Goal: Information Seeking & Learning: Learn about a topic

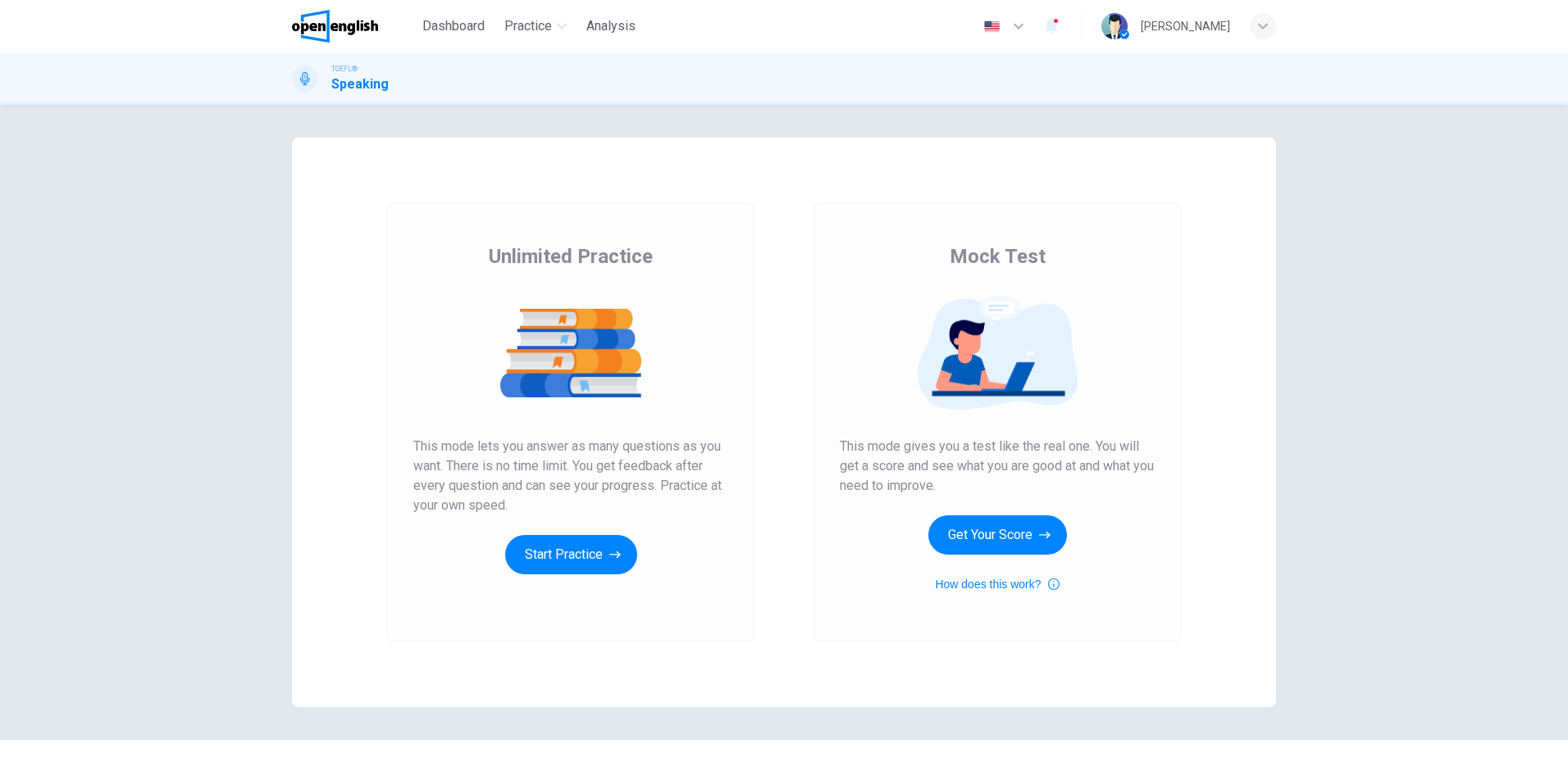
scroll to position [35, 0]
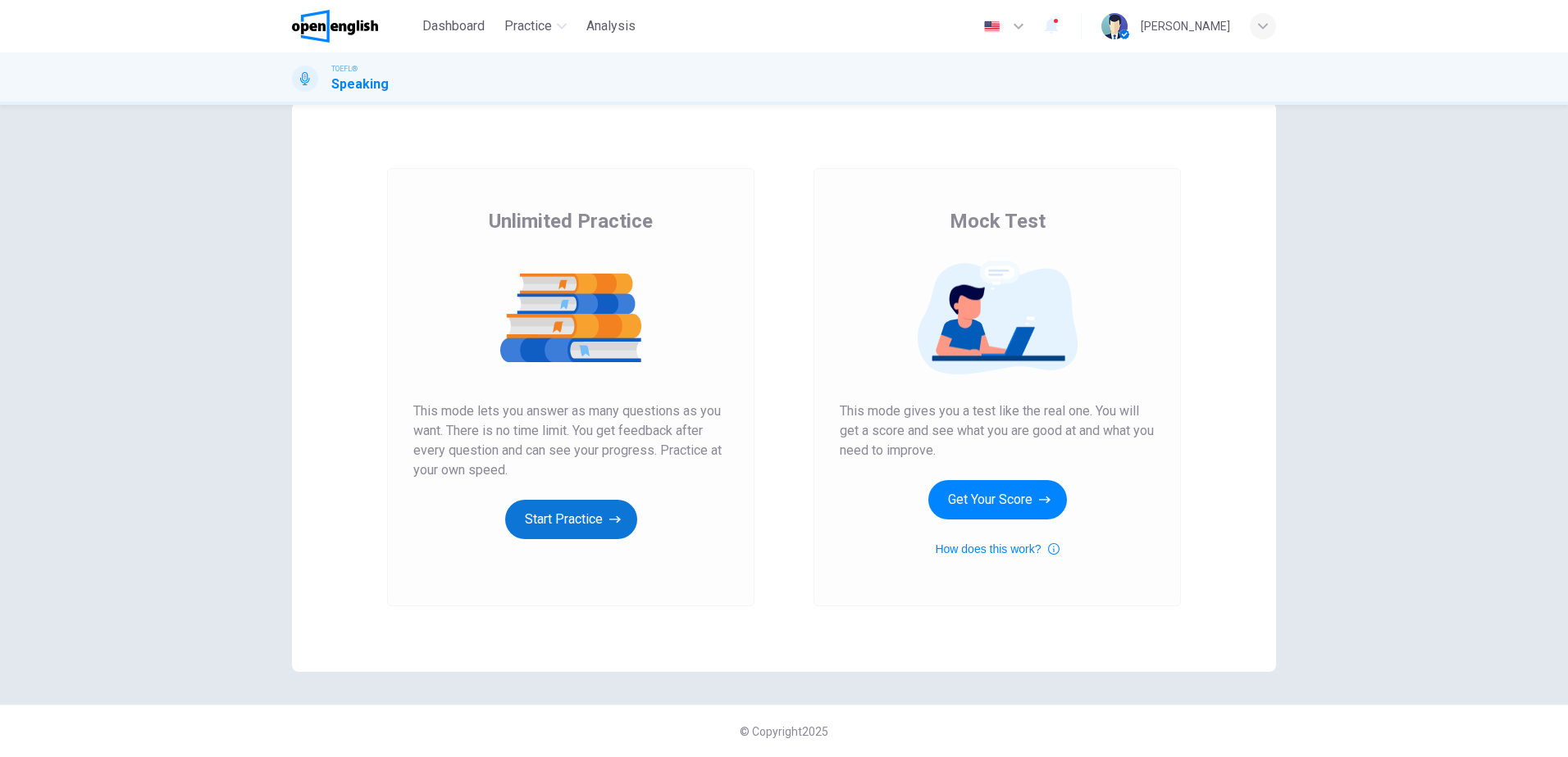
click at [555, 508] on button "Start Practice" at bounding box center [571, 519] width 132 height 39
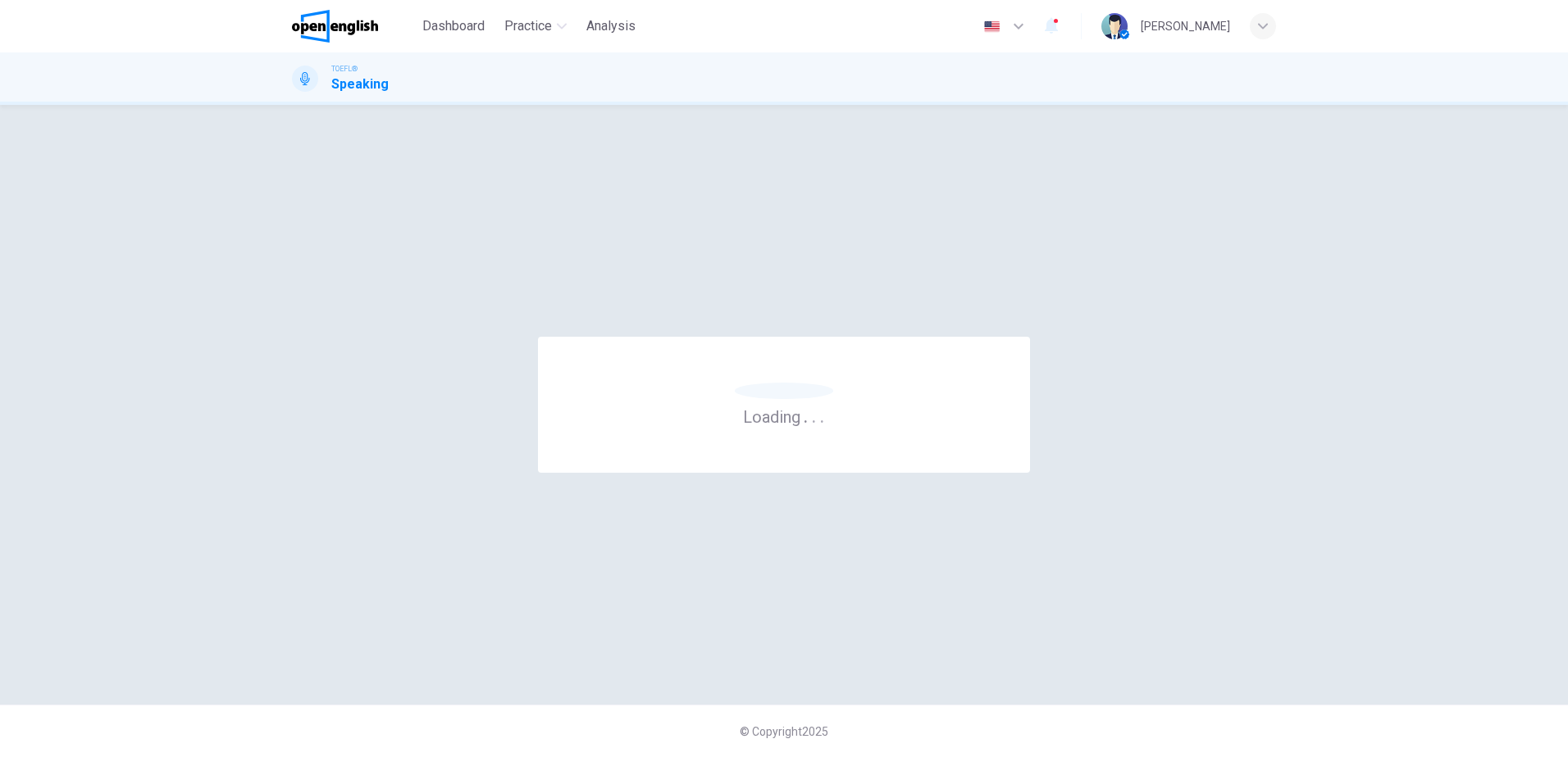
scroll to position [0, 0]
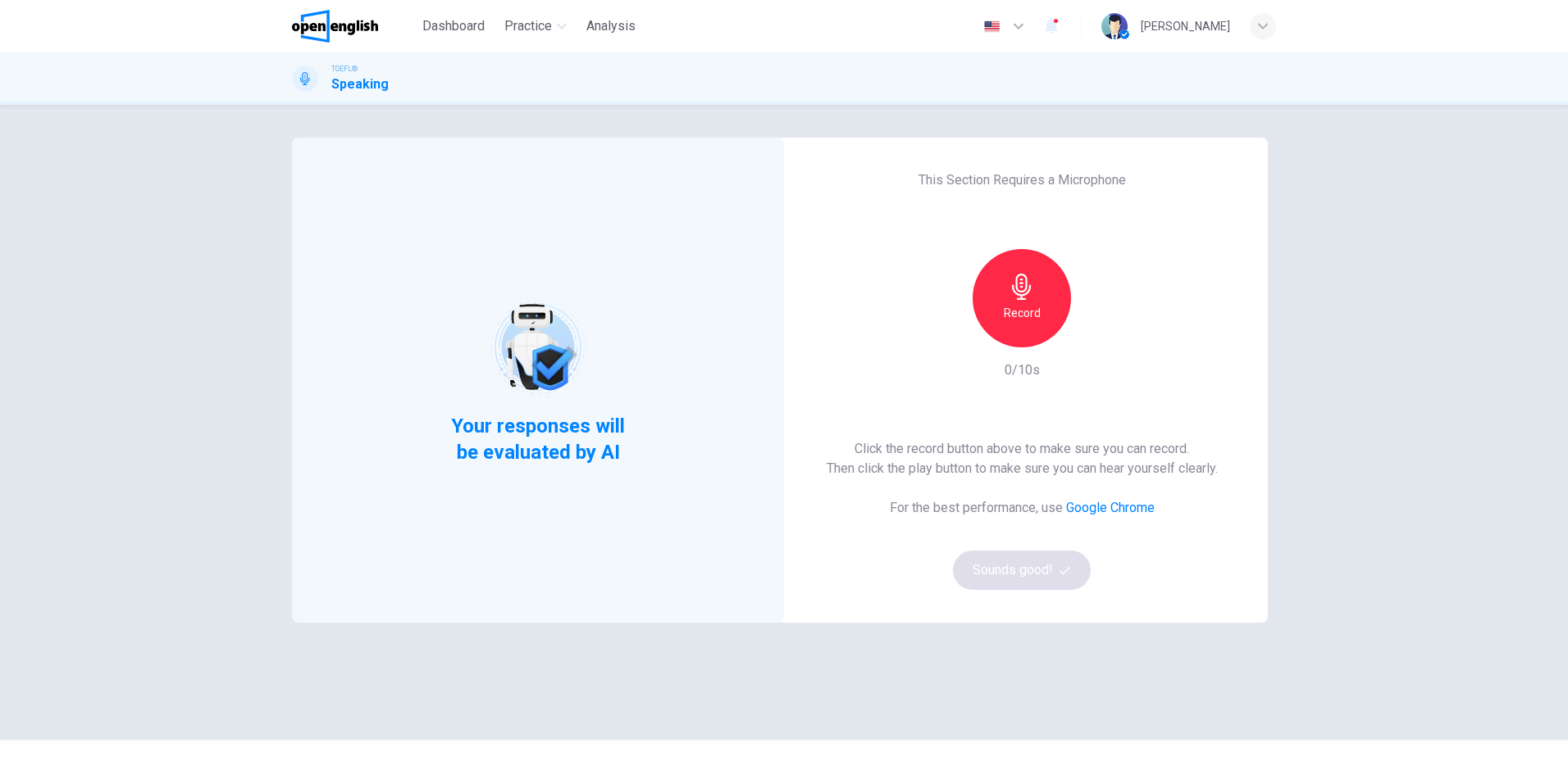
click at [1042, 310] on div "Record" at bounding box center [1021, 298] width 98 height 98
click at [1027, 291] on icon "button" at bounding box center [1022, 287] width 27 height 27
click at [990, 566] on button "Sounds good!" at bounding box center [1021, 571] width 138 height 39
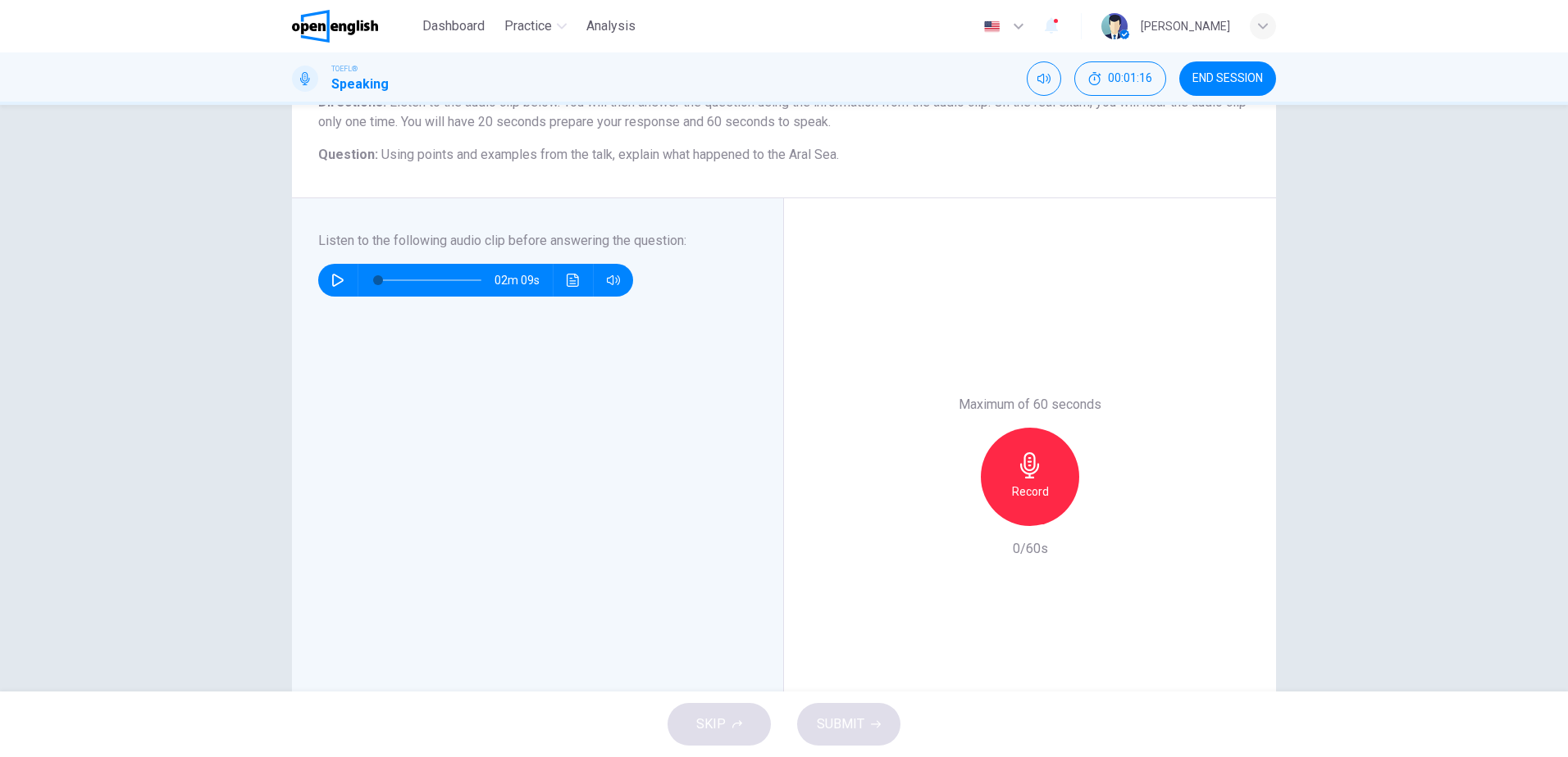
scroll to position [164, 0]
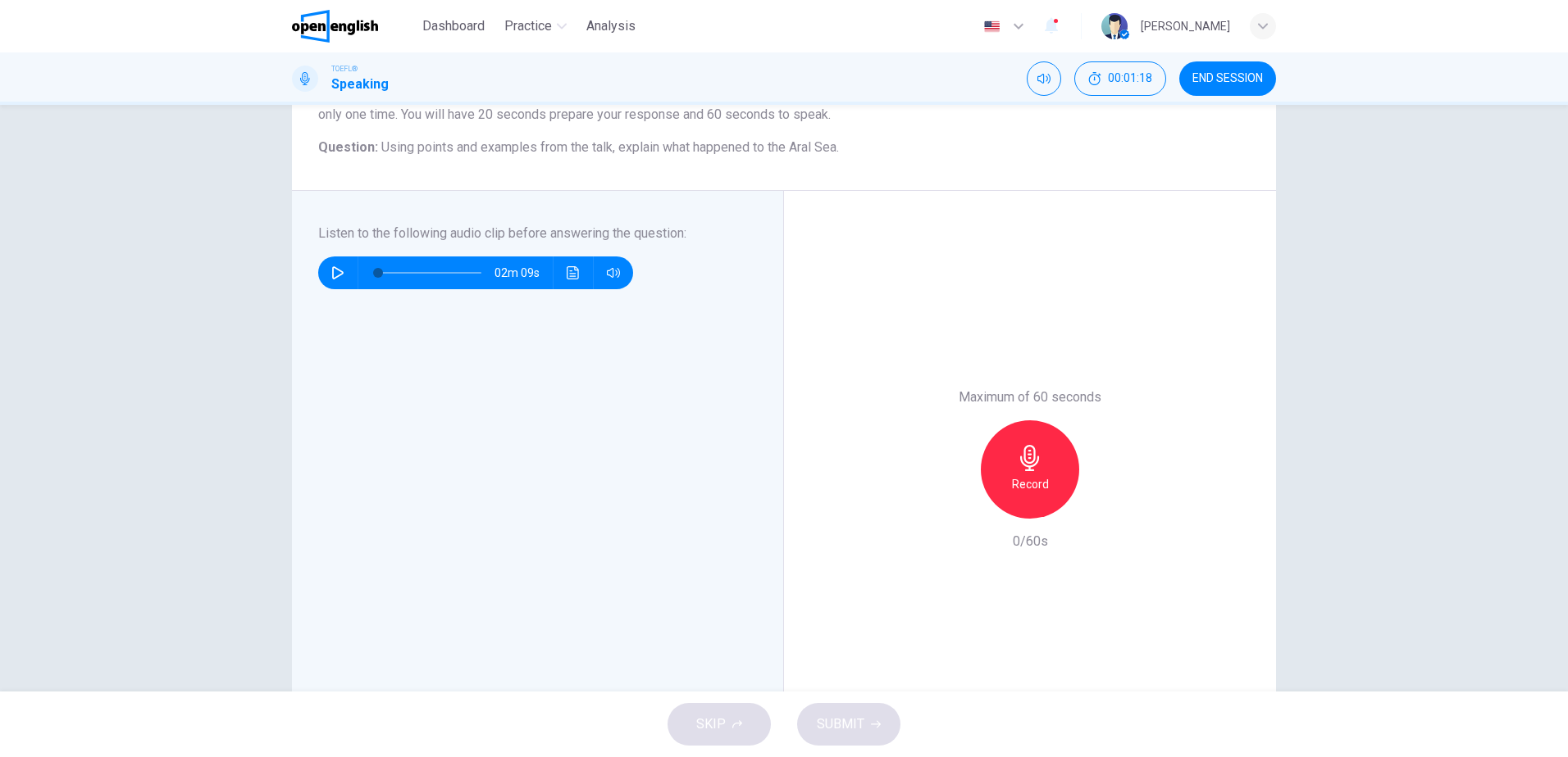
click at [331, 272] on icon "button" at bounding box center [337, 272] width 13 height 13
click at [331, 275] on icon "button" at bounding box center [337, 272] width 13 height 13
type input "*"
click at [1028, 464] on icon "button" at bounding box center [1030, 458] width 27 height 27
click at [852, 726] on span "SUBMIT" at bounding box center [840, 724] width 48 height 23
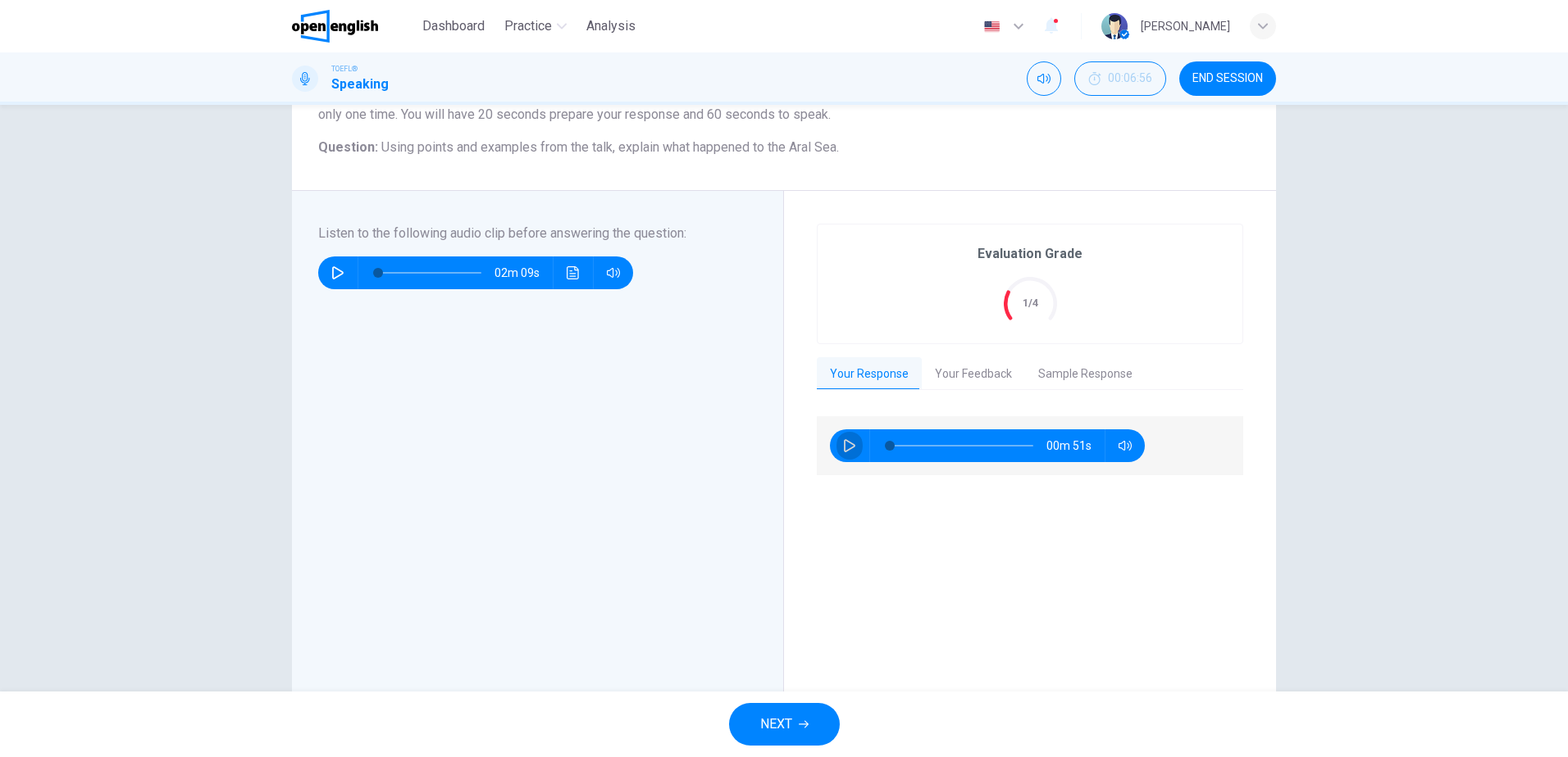
click at [846, 445] on icon "button" at bounding box center [849, 446] width 13 height 13
type input "*"
click at [962, 378] on button "Your Feedback" at bounding box center [973, 375] width 104 height 34
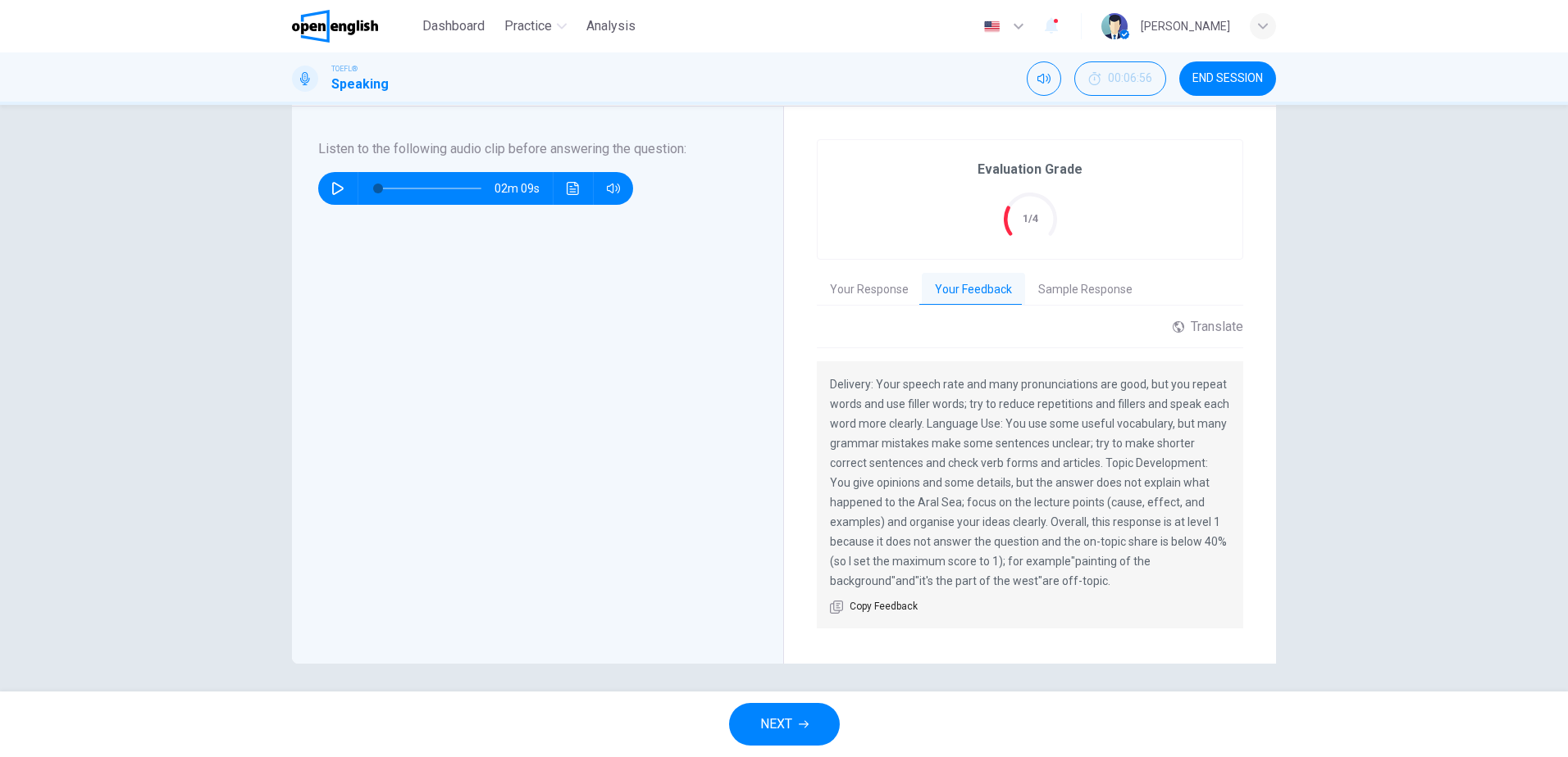
scroll to position [253, 0]
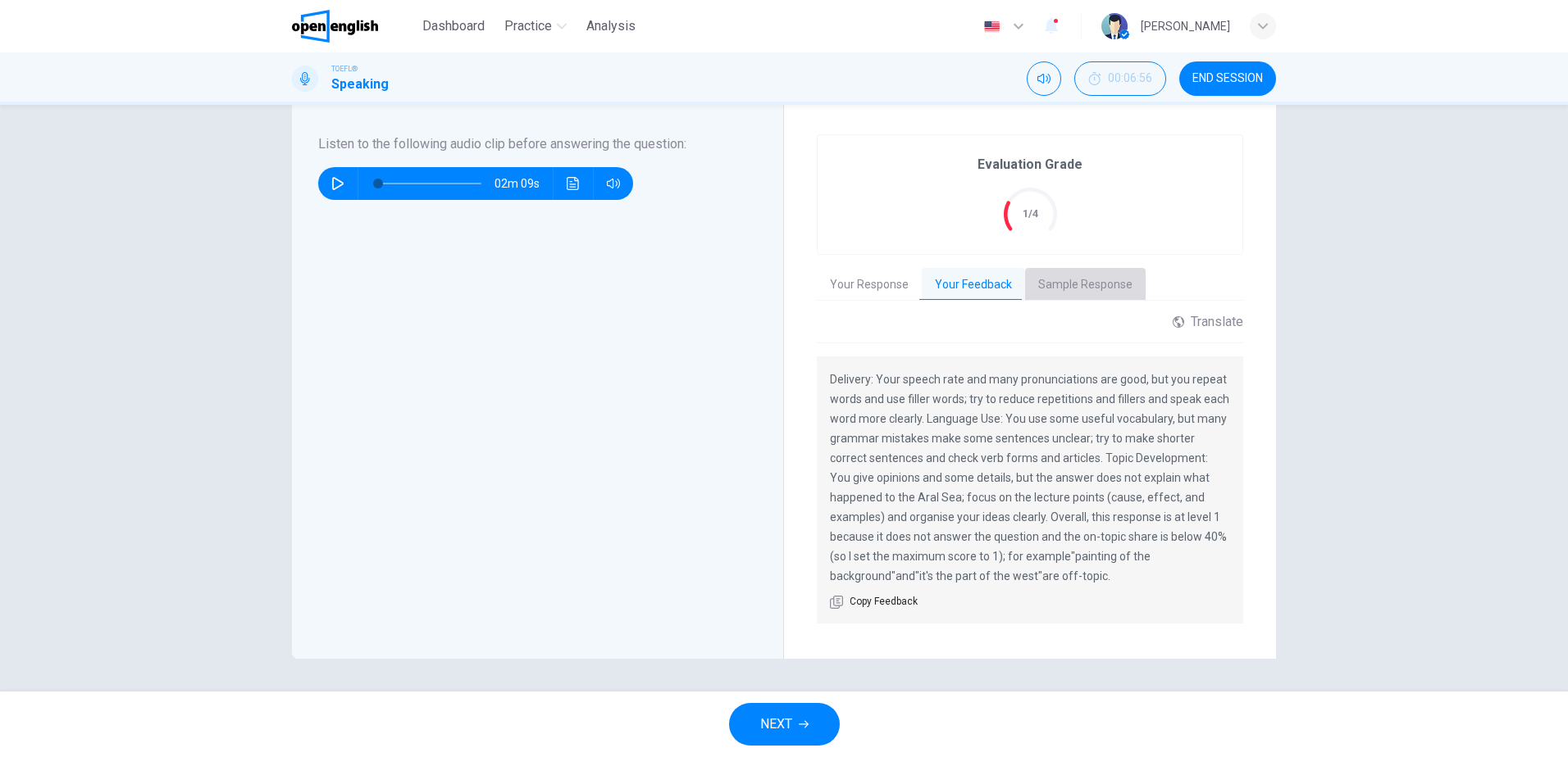
click at [1093, 288] on button "Sample Response" at bounding box center [1085, 285] width 121 height 34
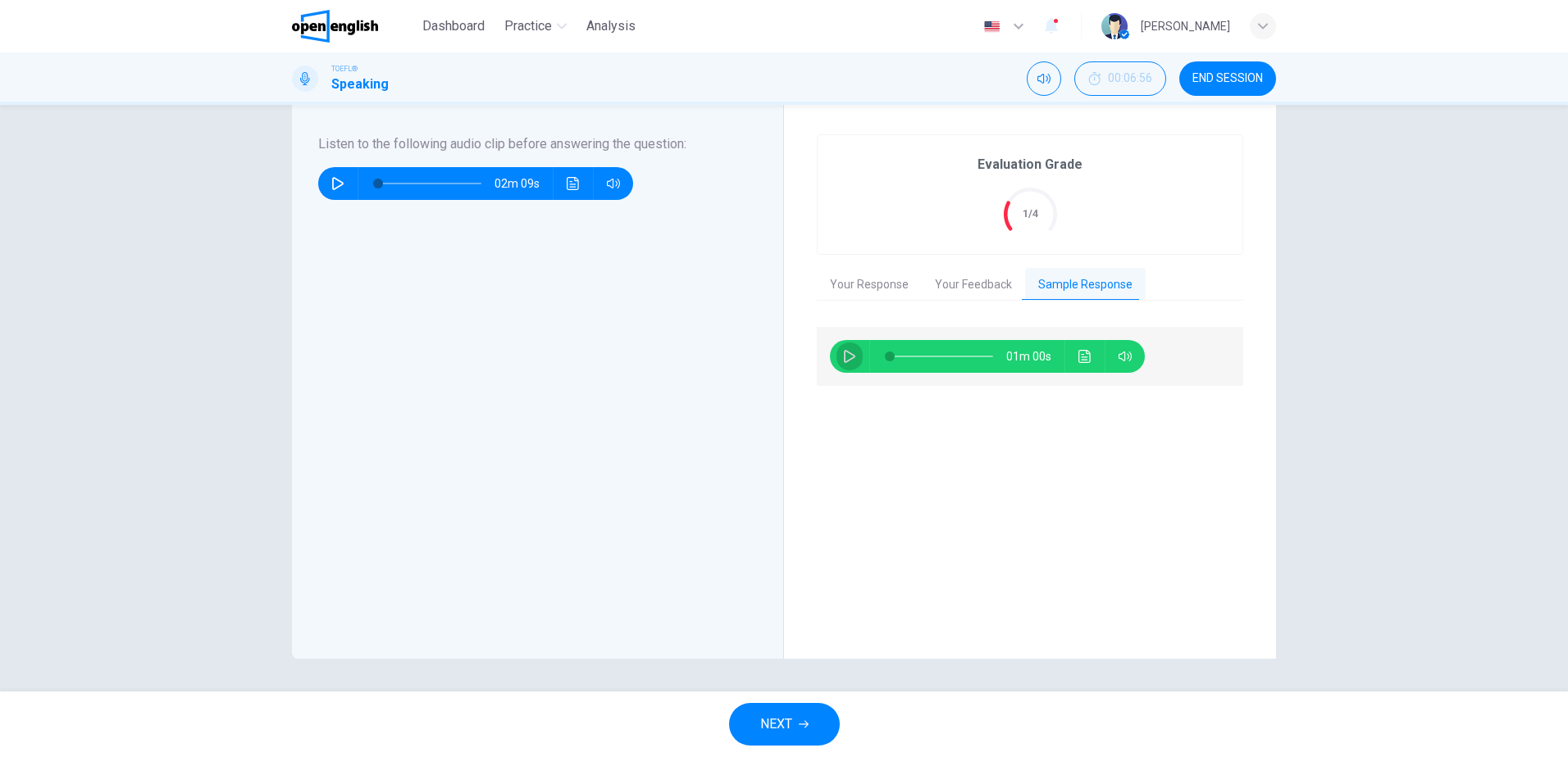
click at [847, 360] on icon "button" at bounding box center [849, 356] width 11 height 13
type input "*"
click at [1222, 84] on span "END SESSION" at bounding box center [1227, 78] width 70 height 13
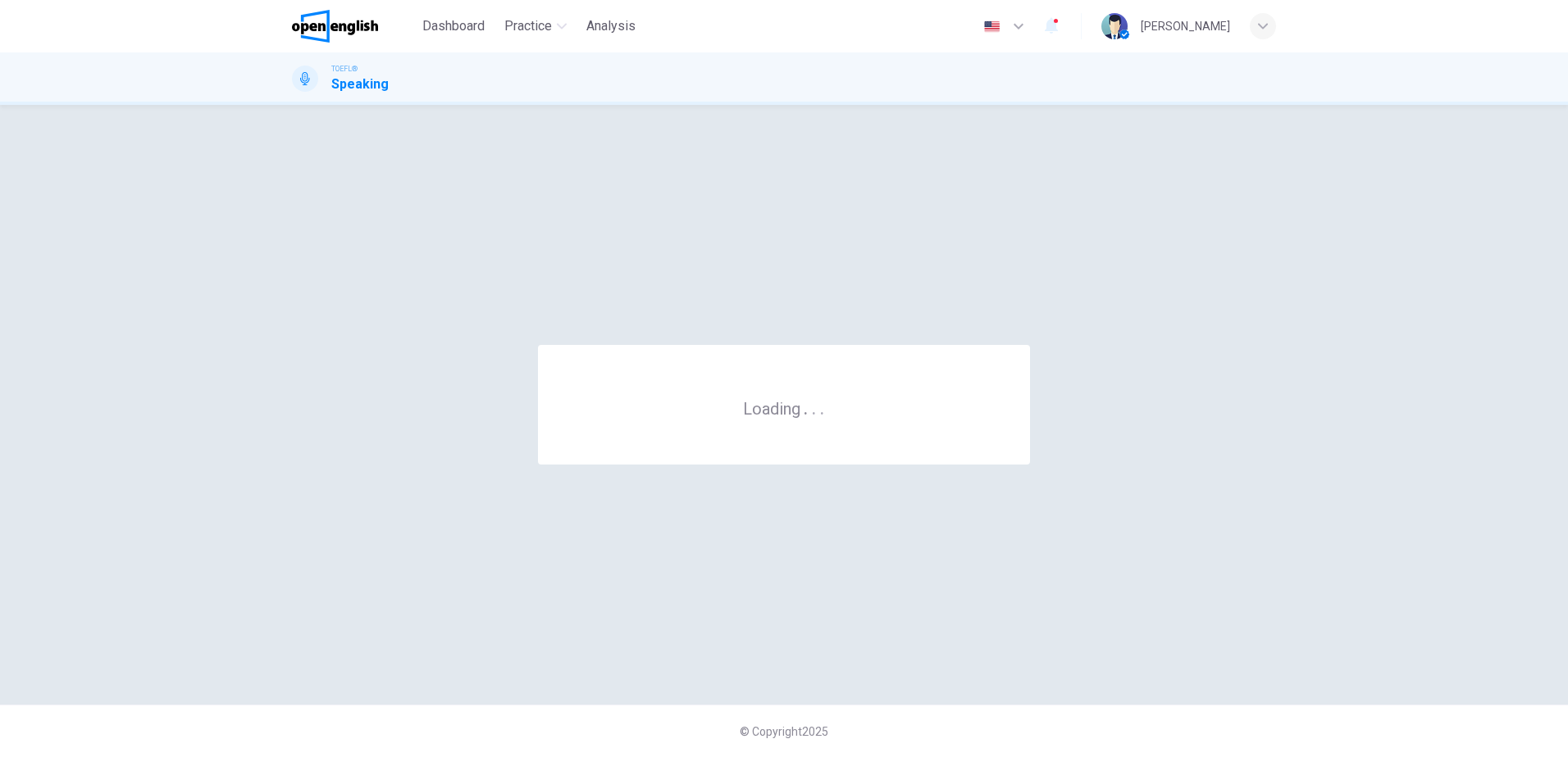
scroll to position [0, 0]
